Goal: Task Accomplishment & Management: Manage account settings

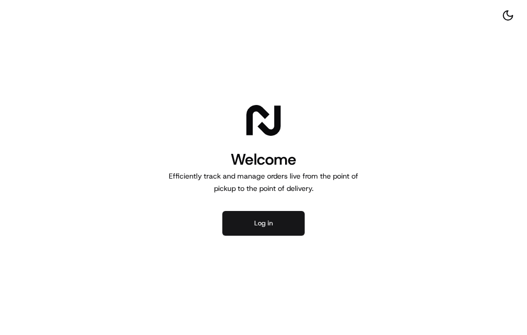
click at [257, 211] on button "Log in" at bounding box center [263, 223] width 82 height 25
